Goal: Transaction & Acquisition: Purchase product/service

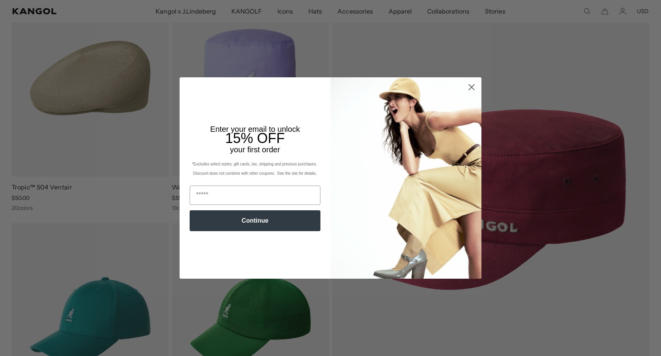
click at [472, 85] on circle "Close dialog" at bounding box center [471, 87] width 13 height 13
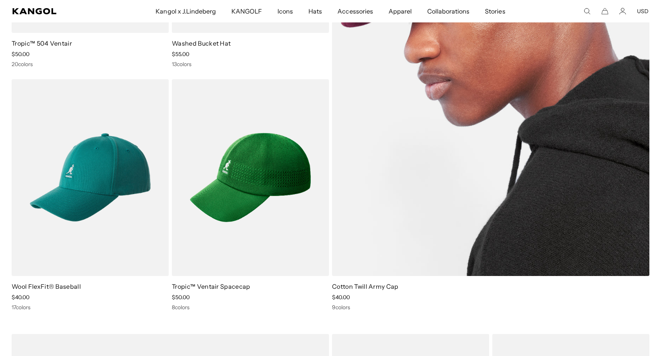
scroll to position [259, 0]
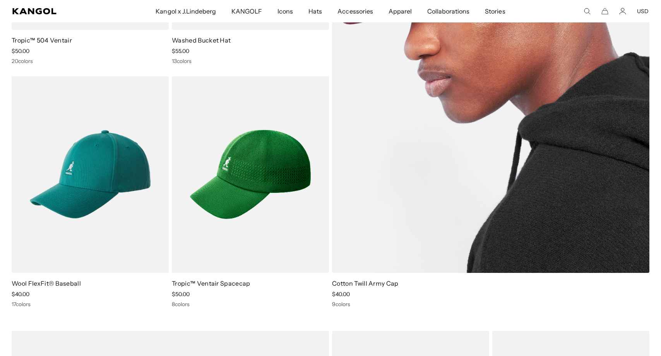
click at [435, 127] on img at bounding box center [490, 52] width 317 height 441
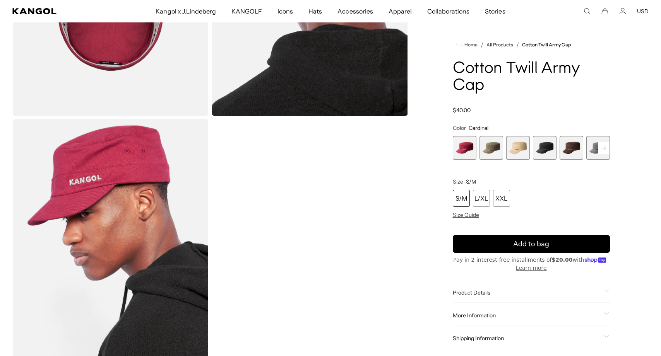
click at [466, 202] on div "S/M" at bounding box center [461, 198] width 17 height 17
click at [469, 246] on button "Add to bag" at bounding box center [532, 244] width 158 height 18
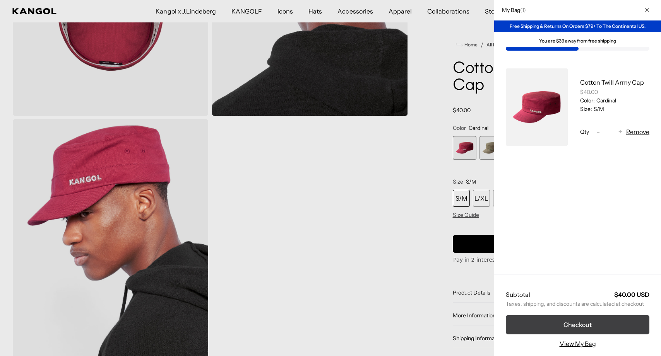
scroll to position [0, 159]
click at [527, 328] on button "Checkout" at bounding box center [578, 324] width 144 height 19
